Goal: Task Accomplishment & Management: Manage account settings

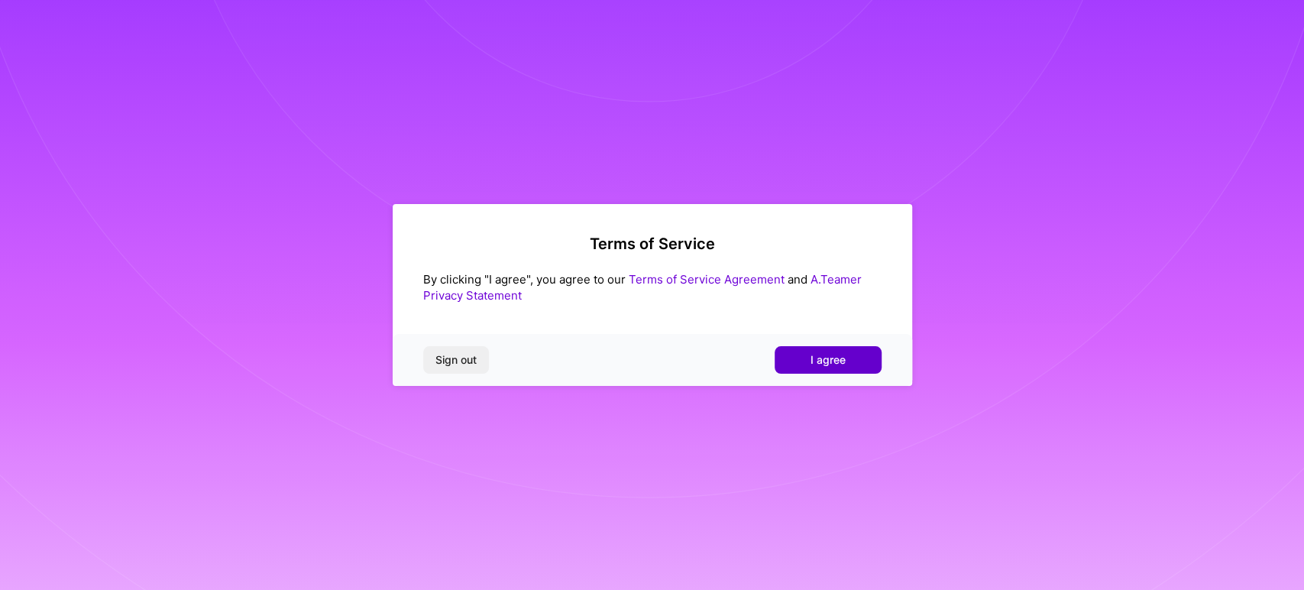
click at [796, 359] on button "I agree" at bounding box center [828, 360] width 107 height 28
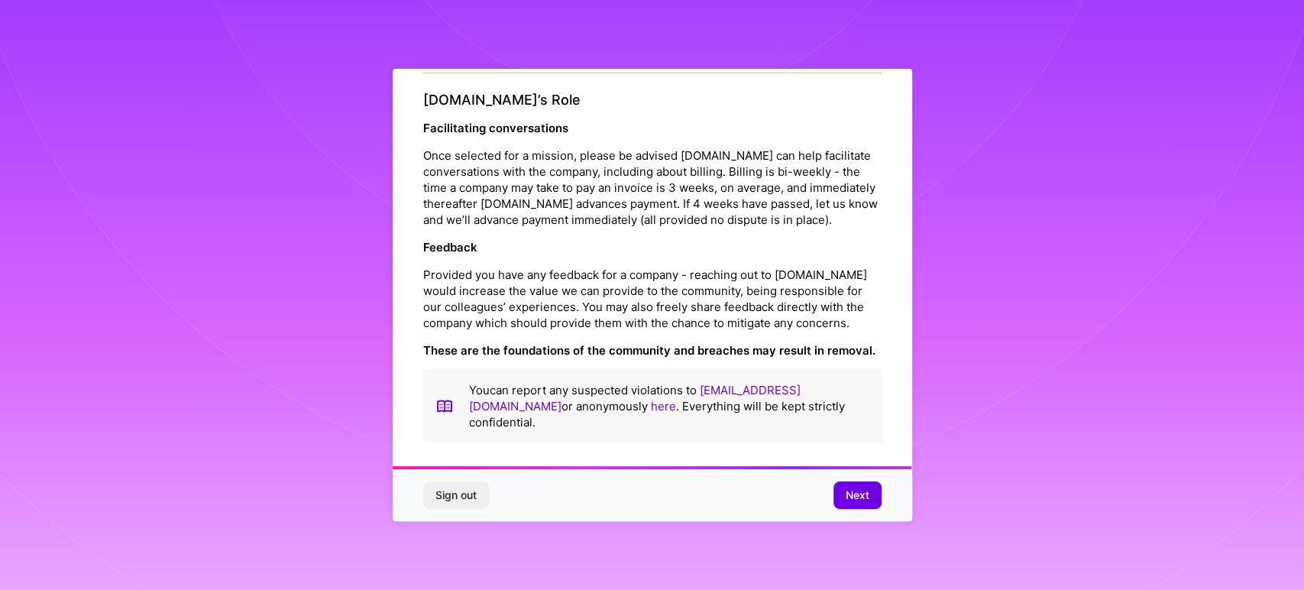
scroll to position [1712, 0]
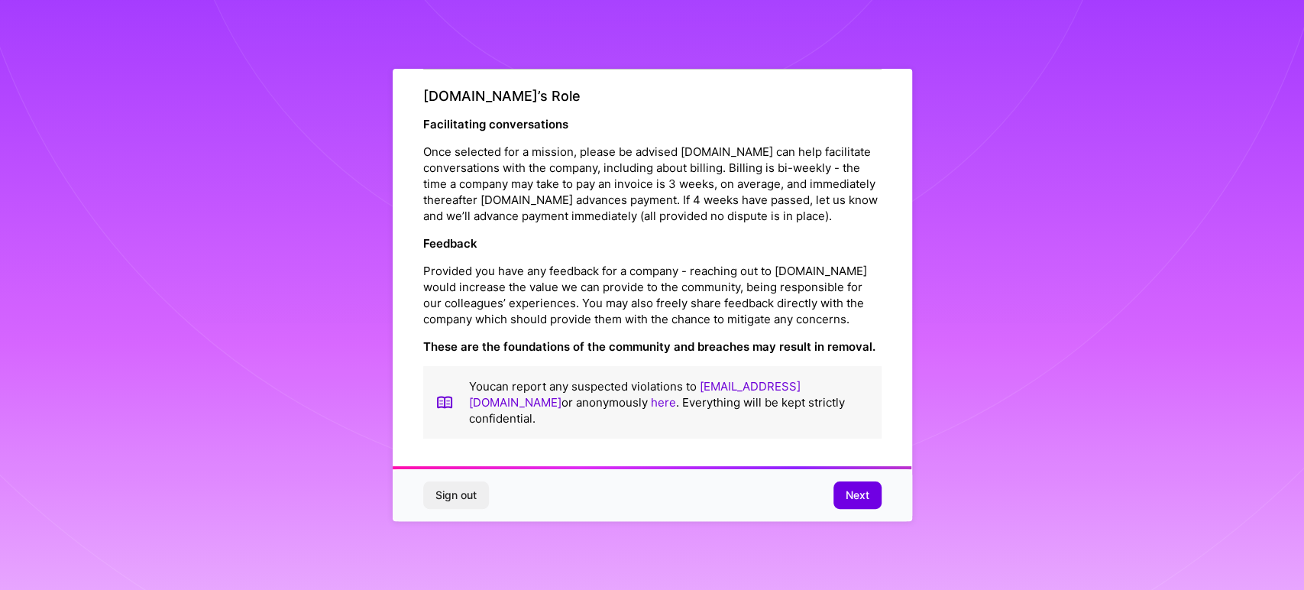
click at [859, 497] on span "Next" at bounding box center [858, 494] width 24 height 15
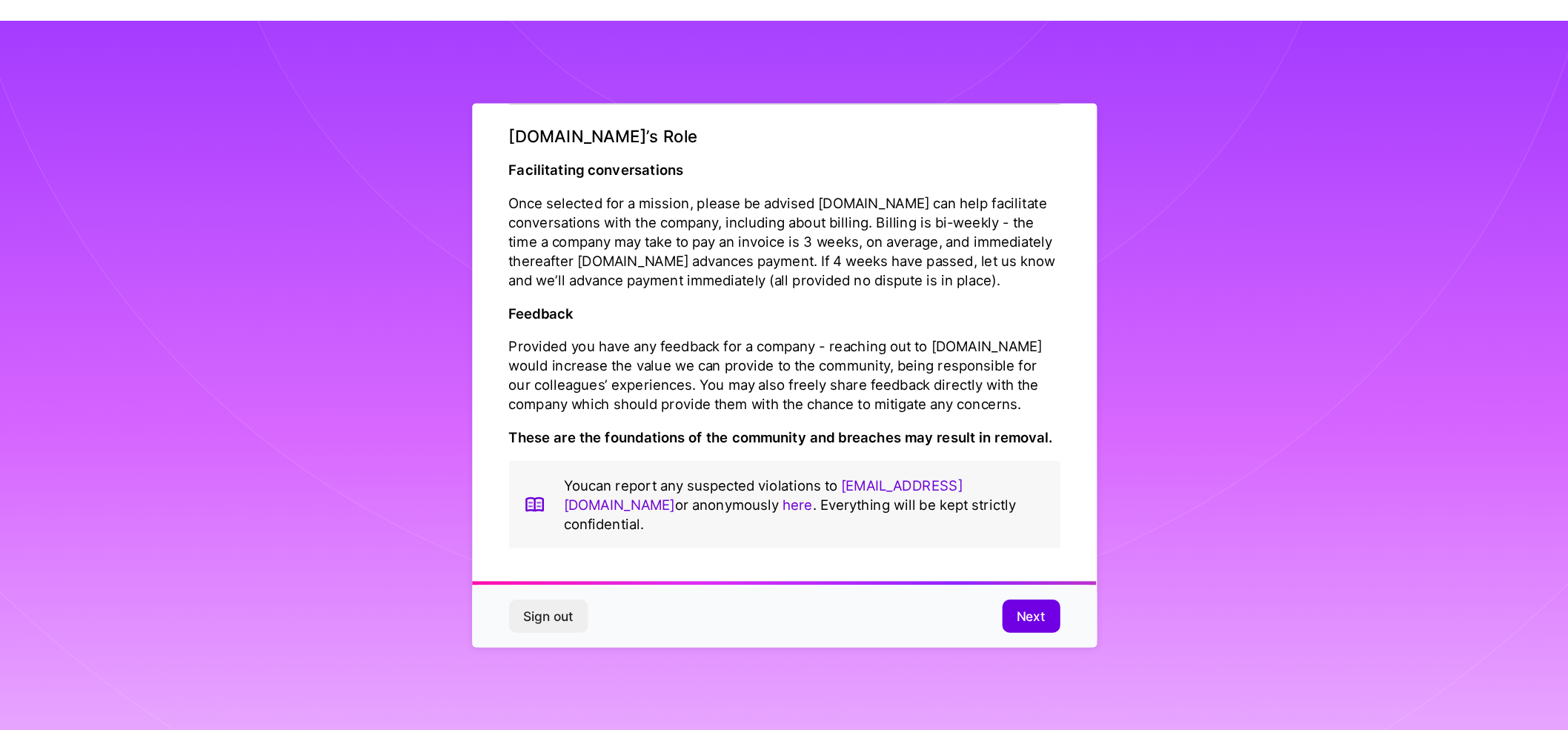
scroll to position [0, 0]
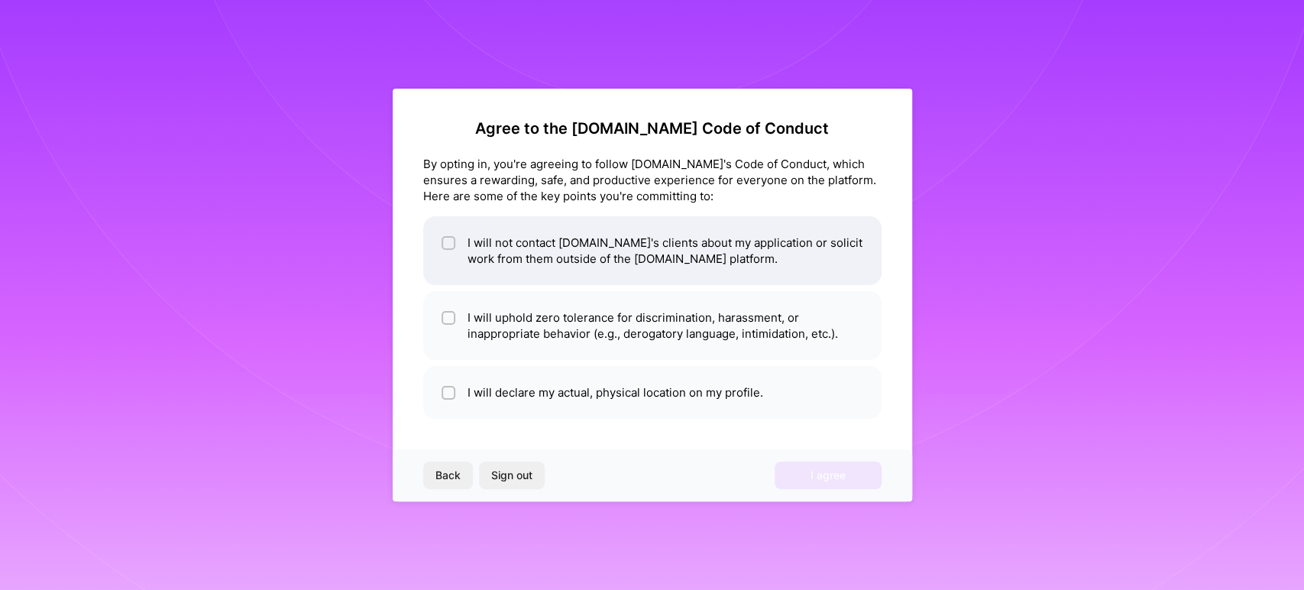
click at [444, 237] on div at bounding box center [449, 243] width 14 height 14
checkbox input "true"
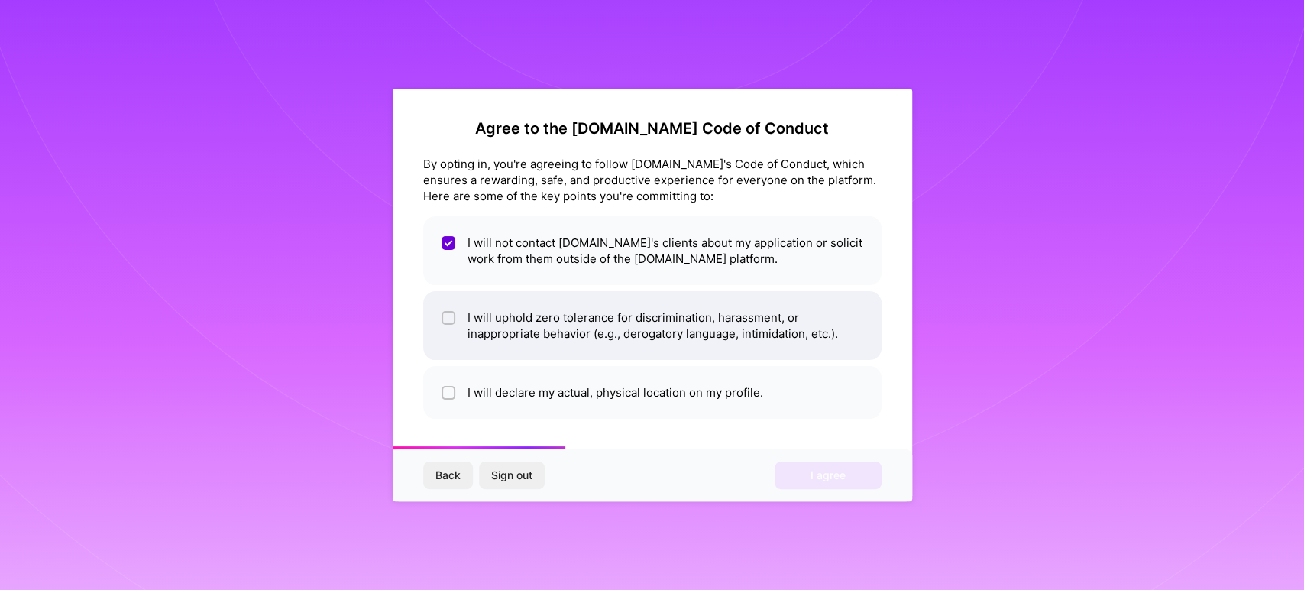
click at [442, 318] on div at bounding box center [449, 318] width 14 height 14
checkbox input "true"
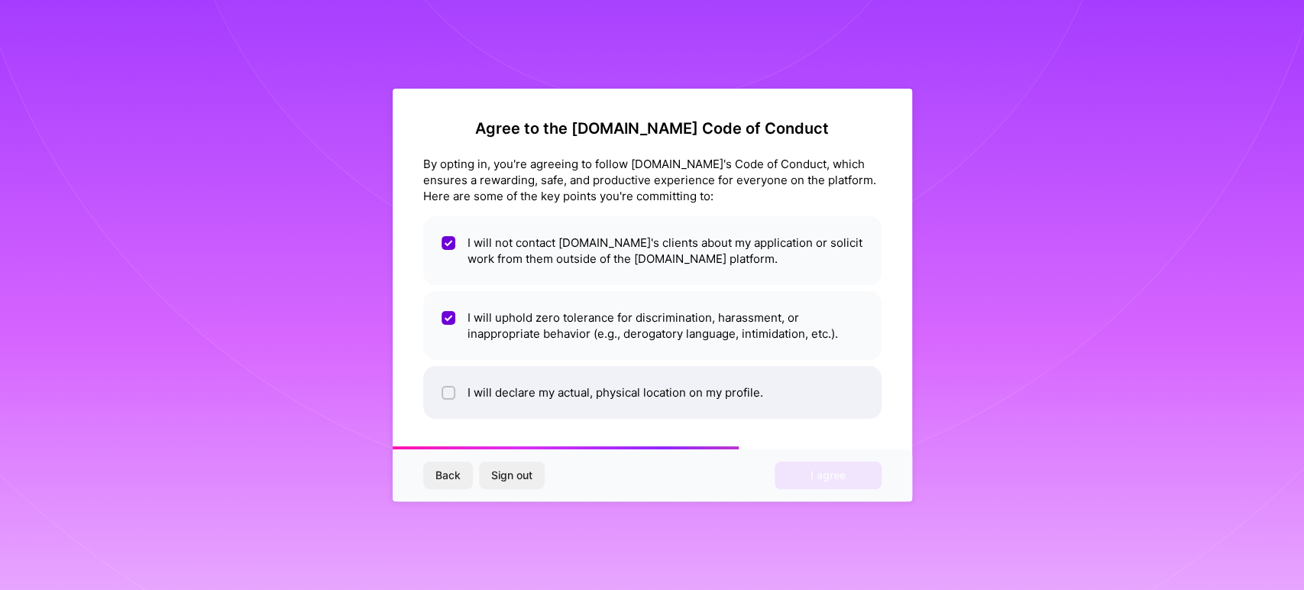
click at [449, 394] on input "checkbox" at bounding box center [450, 393] width 11 height 11
checkbox input "true"
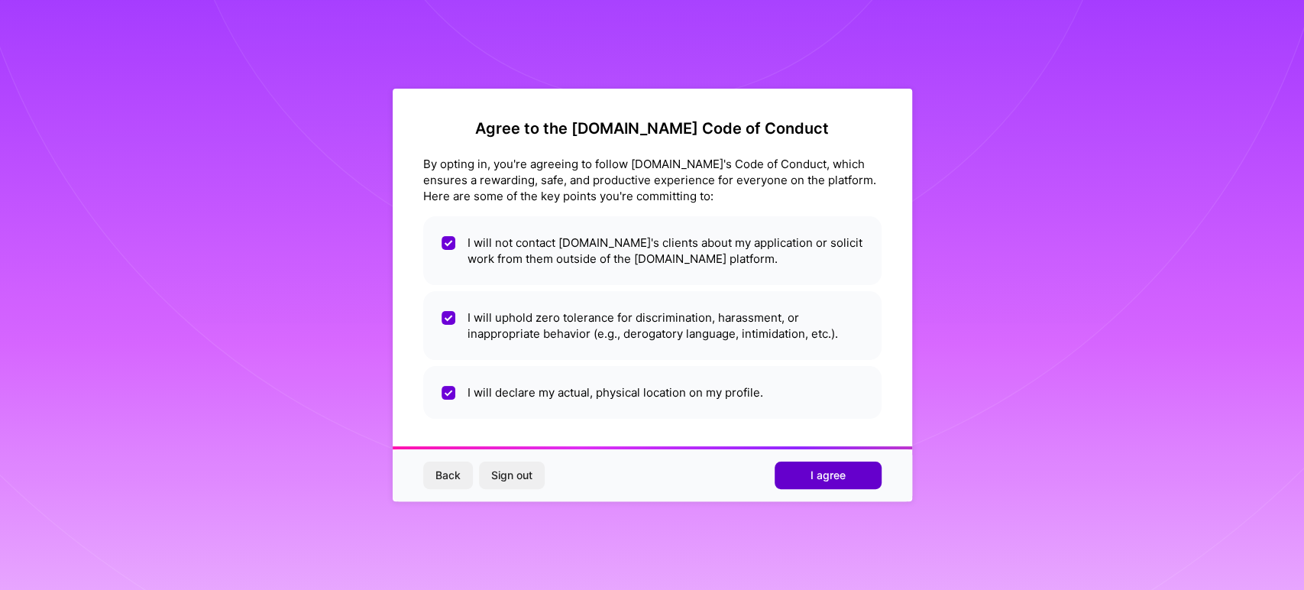
click at [837, 479] on span "I agree" at bounding box center [828, 475] width 35 height 15
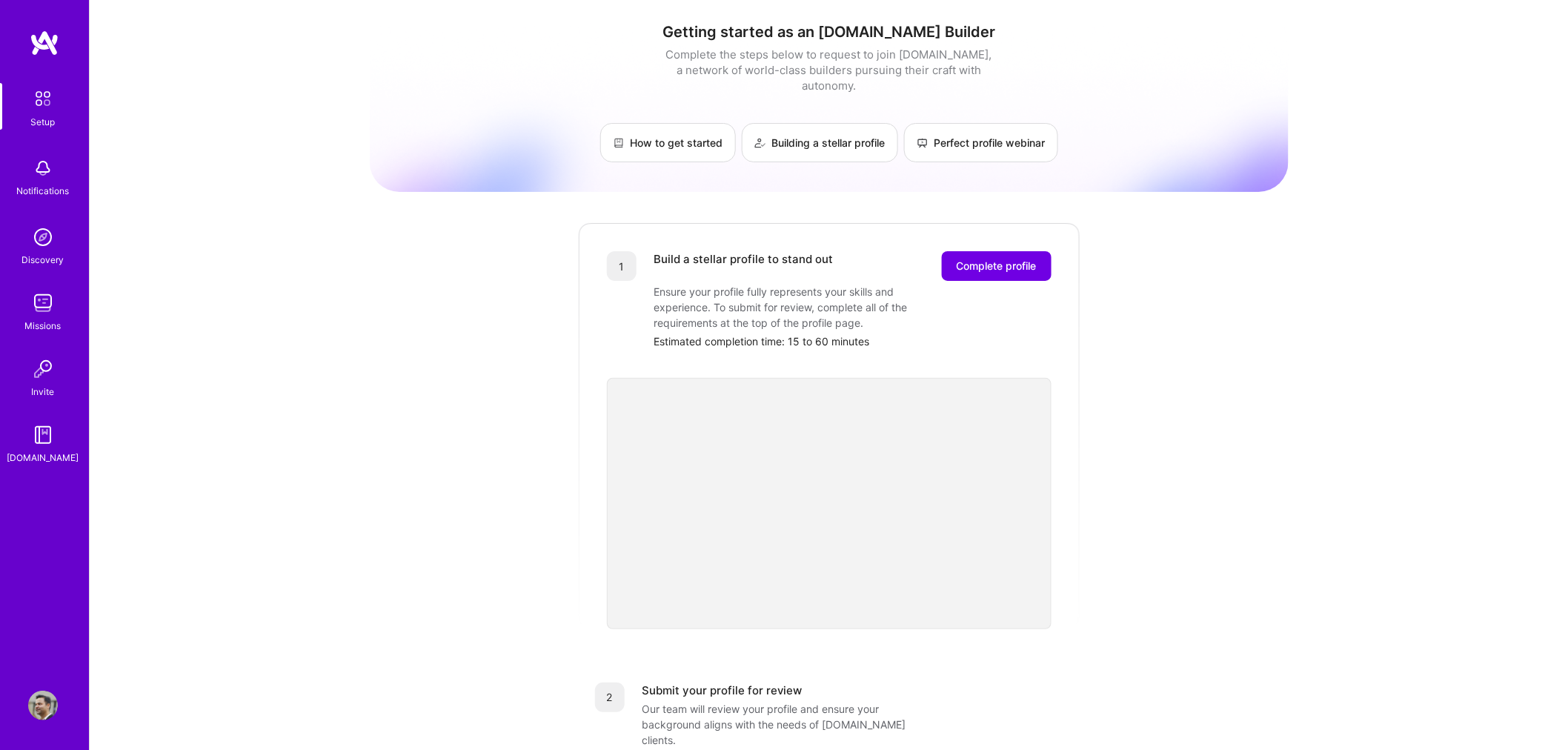
click at [35, 704] on img at bounding box center [43, 705] width 30 height 30
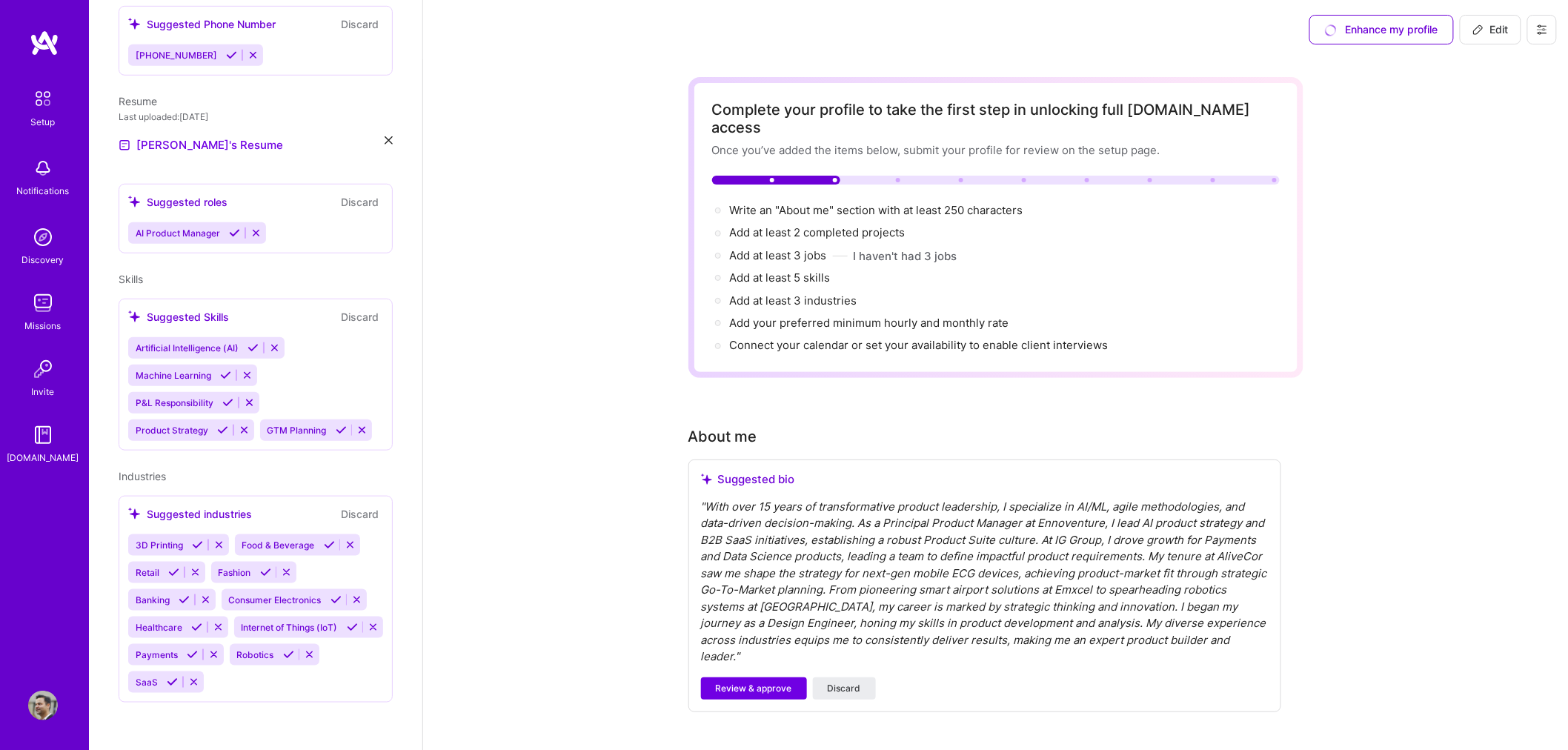
drag, startPoint x: 1415, startPoint y: 538, endPoint x: 1424, endPoint y: 93, distance: 445.1
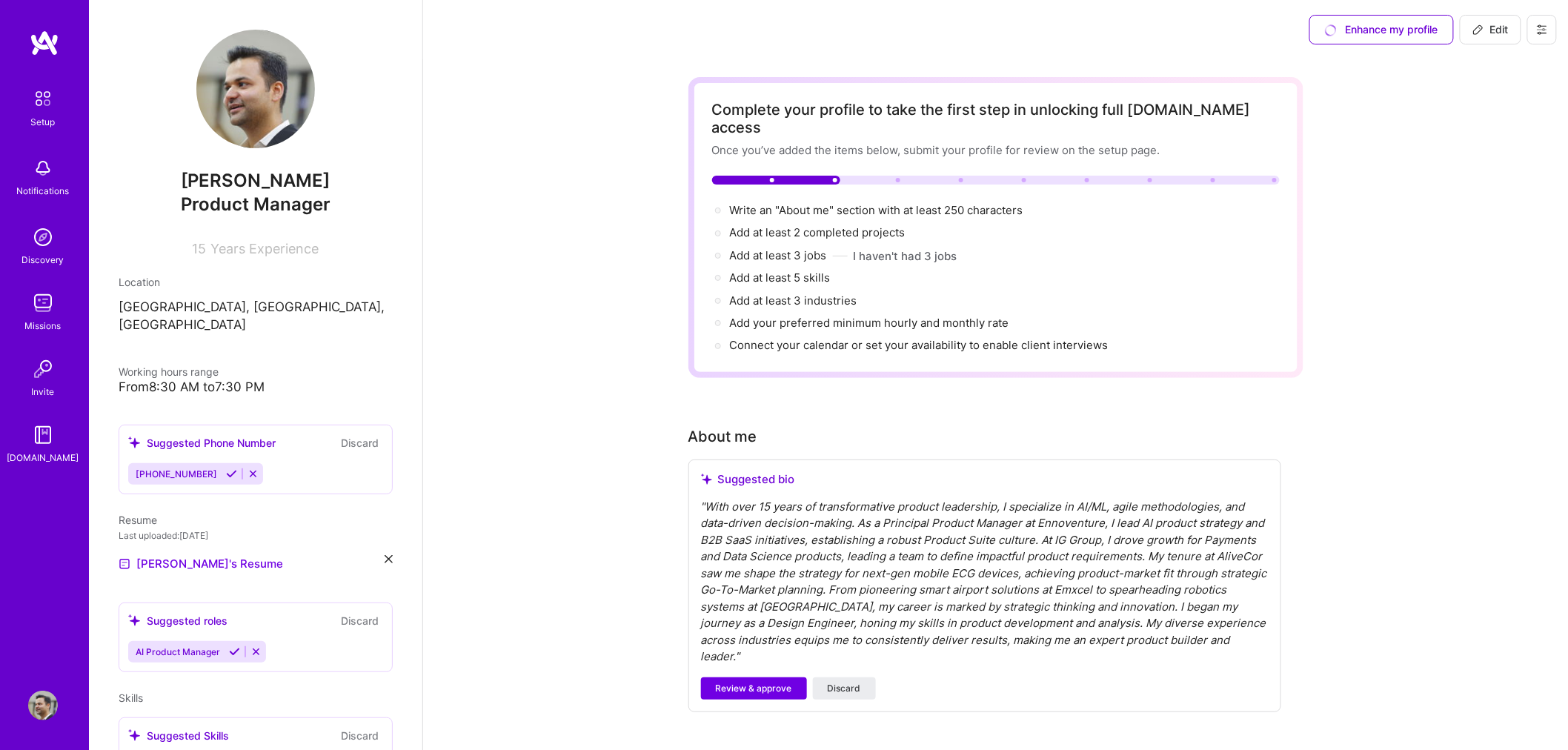
scroll to position [431, 0]
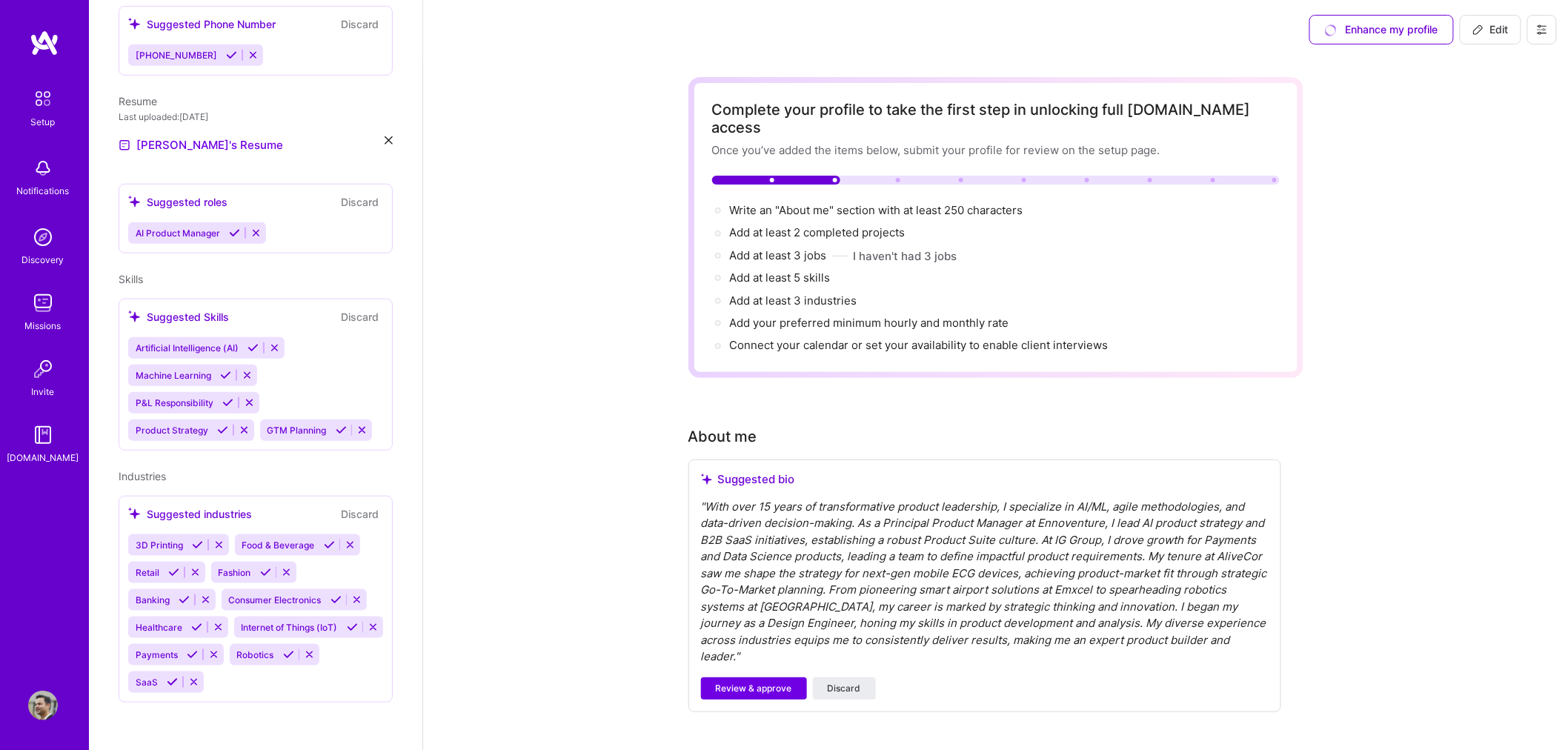
drag, startPoint x: 328, startPoint y: 175, endPoint x: 342, endPoint y: 525, distance: 350.3
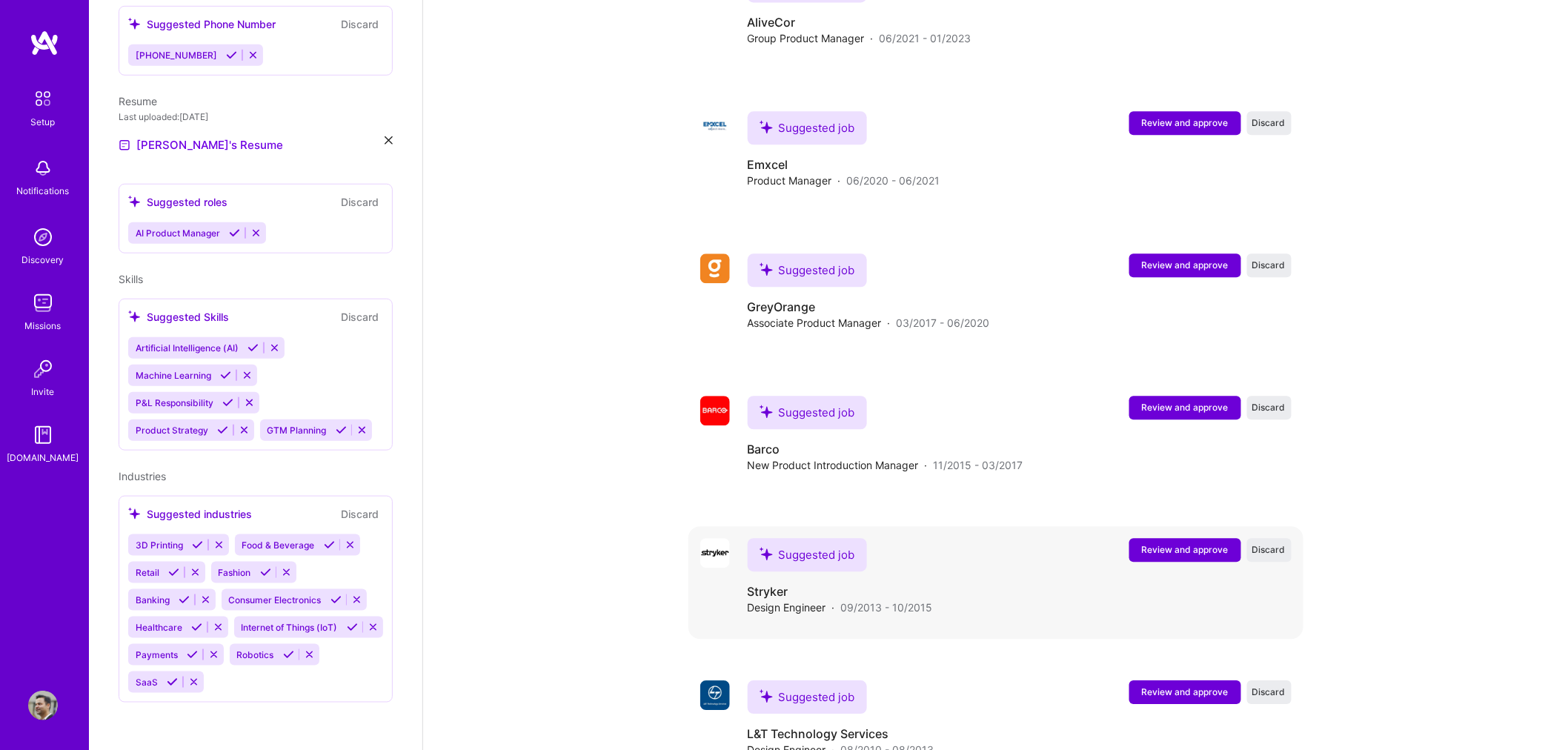
scroll to position [1440, 0]
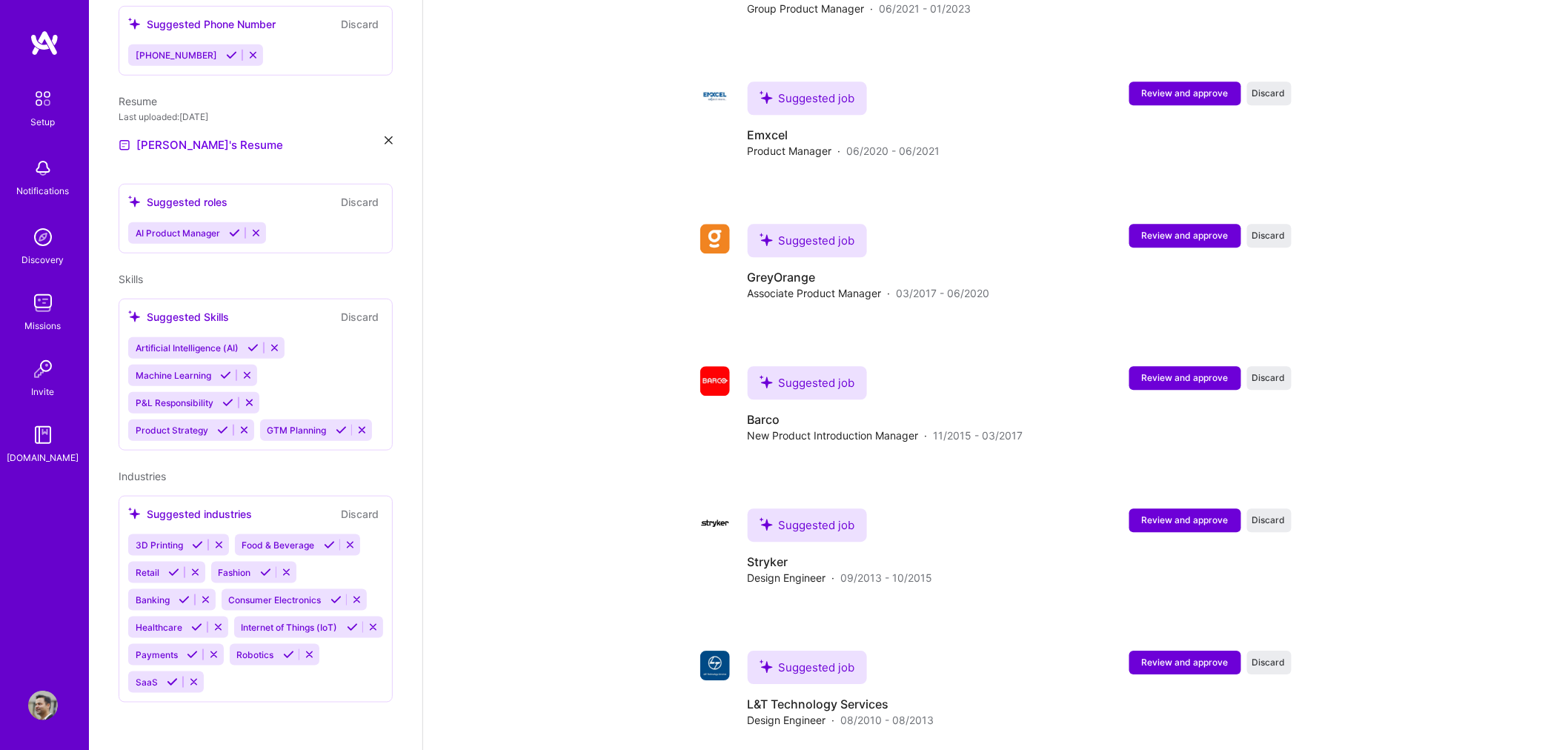
click at [45, 33] on img at bounding box center [45, 44] width 30 height 27
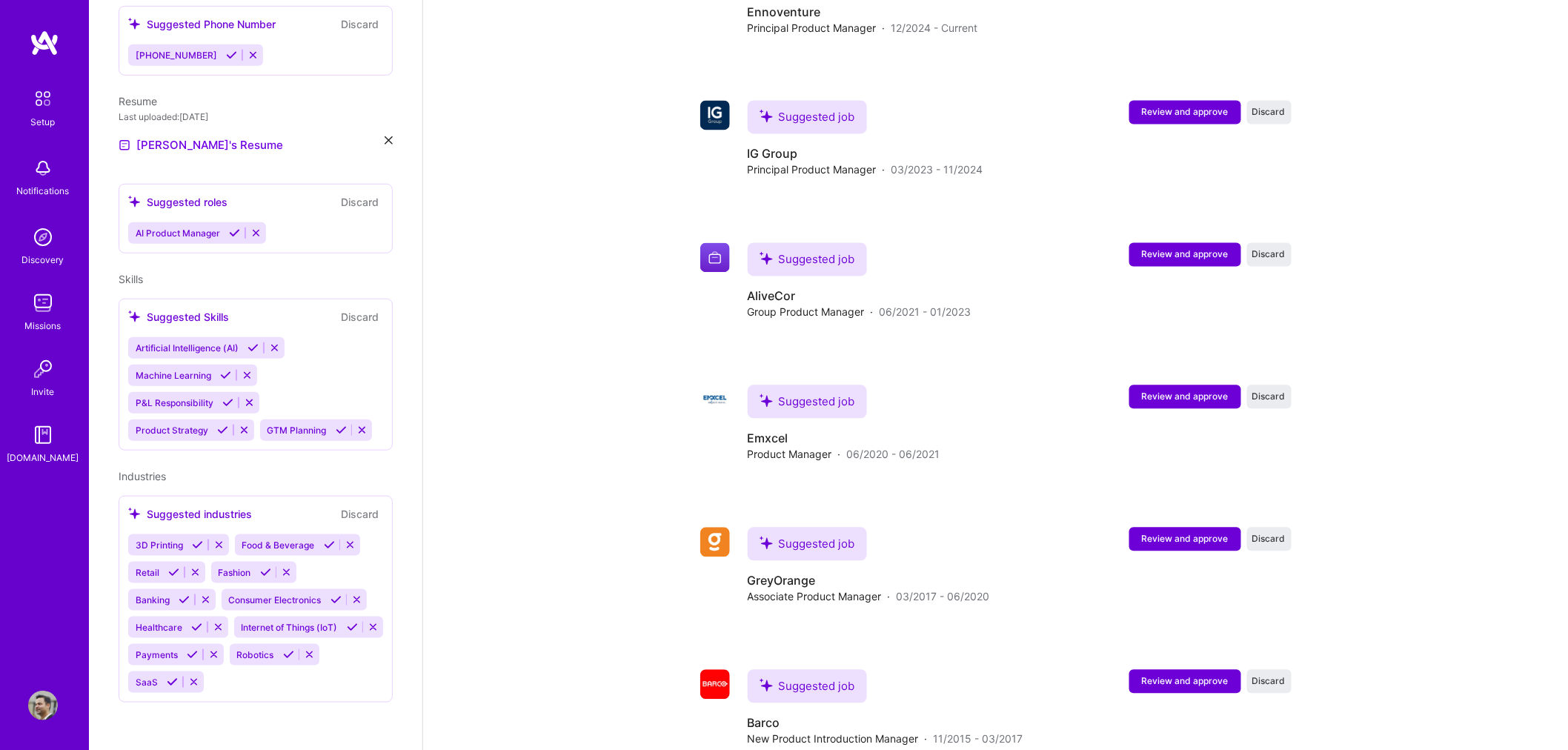
scroll to position [0, 0]
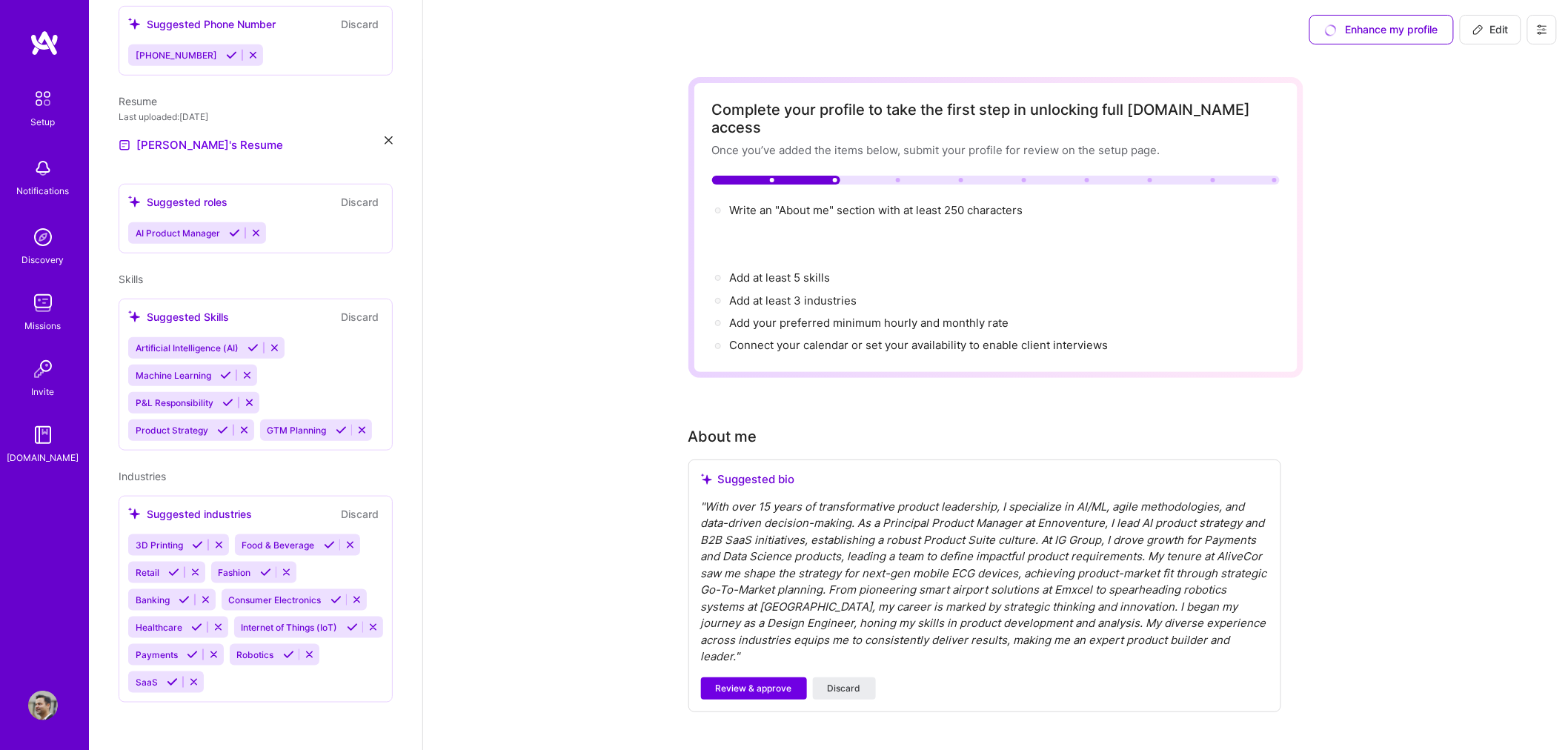
drag, startPoint x: 529, startPoint y: 515, endPoint x: 526, endPoint y: 143, distance: 372.0
